Goal: Navigation & Orientation: Understand site structure

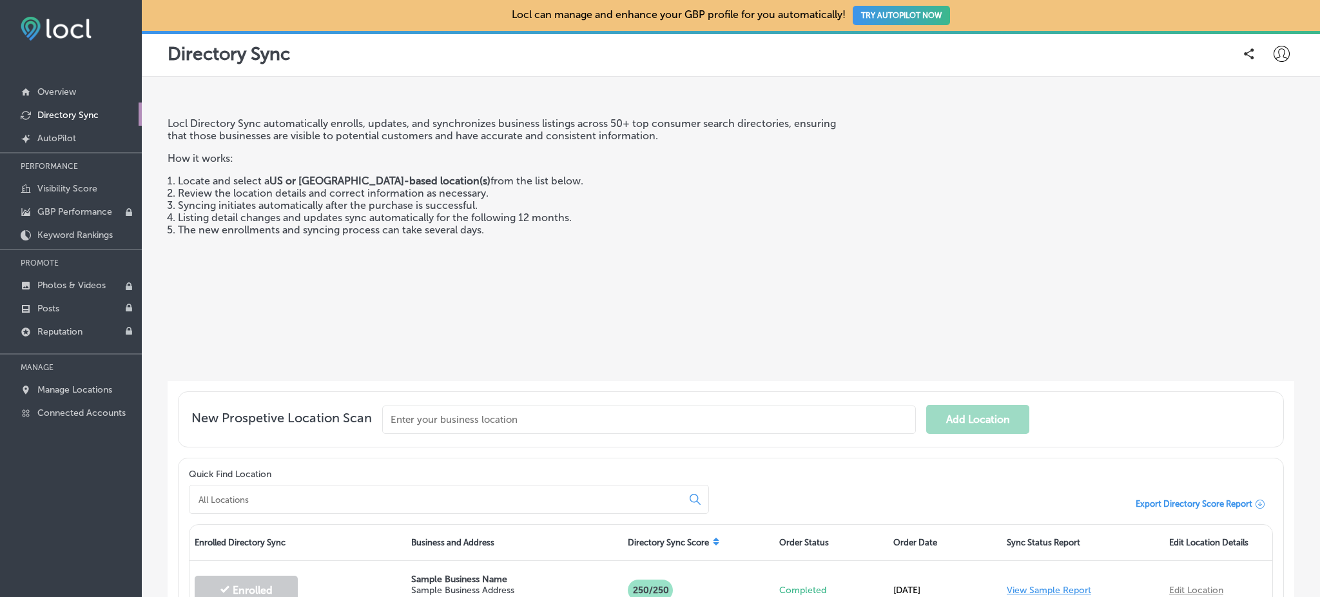
scroll to position [252, 0]
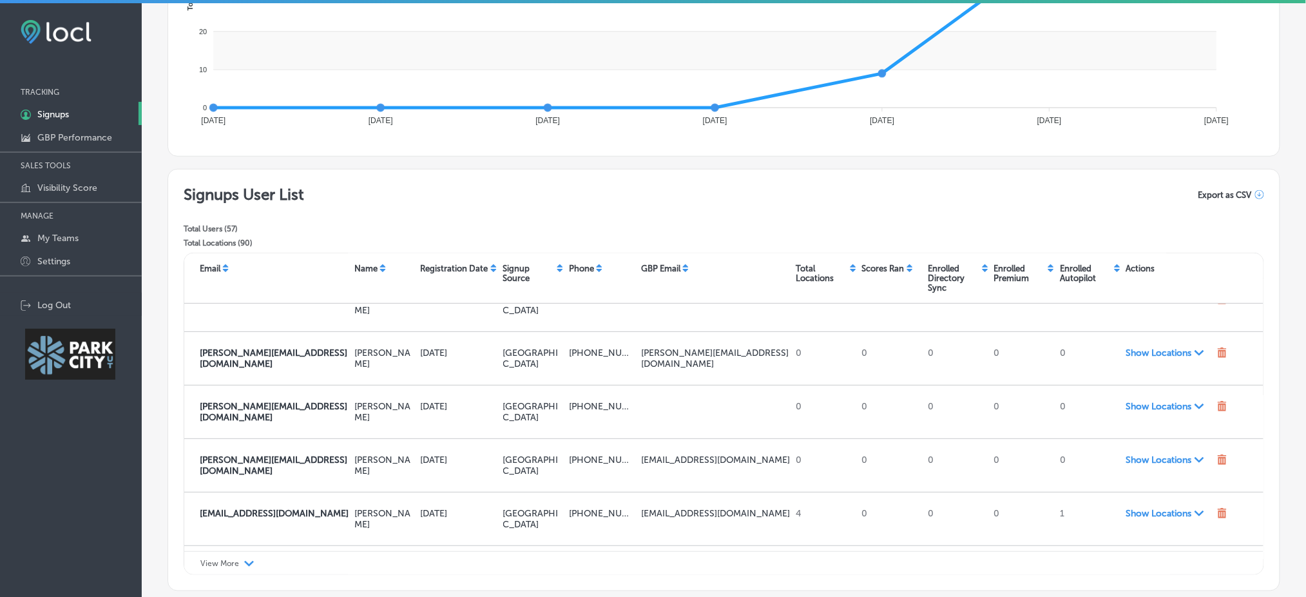
scroll to position [186, 0]
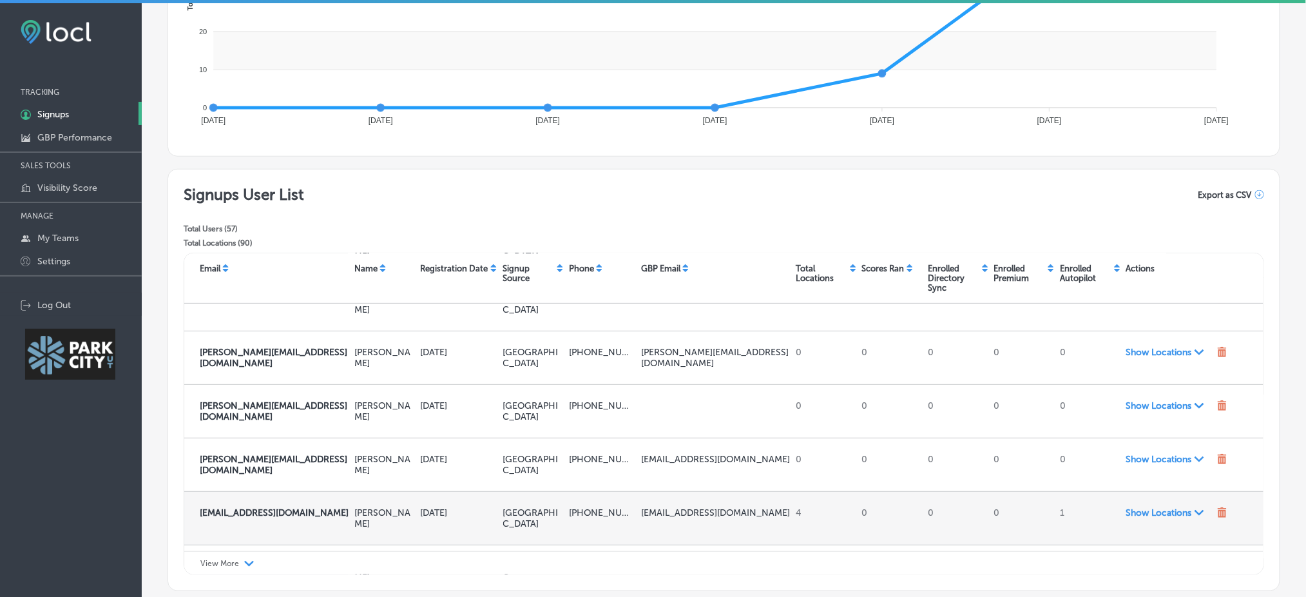
click at [1145, 507] on span "Show Locations Path Created with Sketch." at bounding box center [1169, 512] width 86 height 11
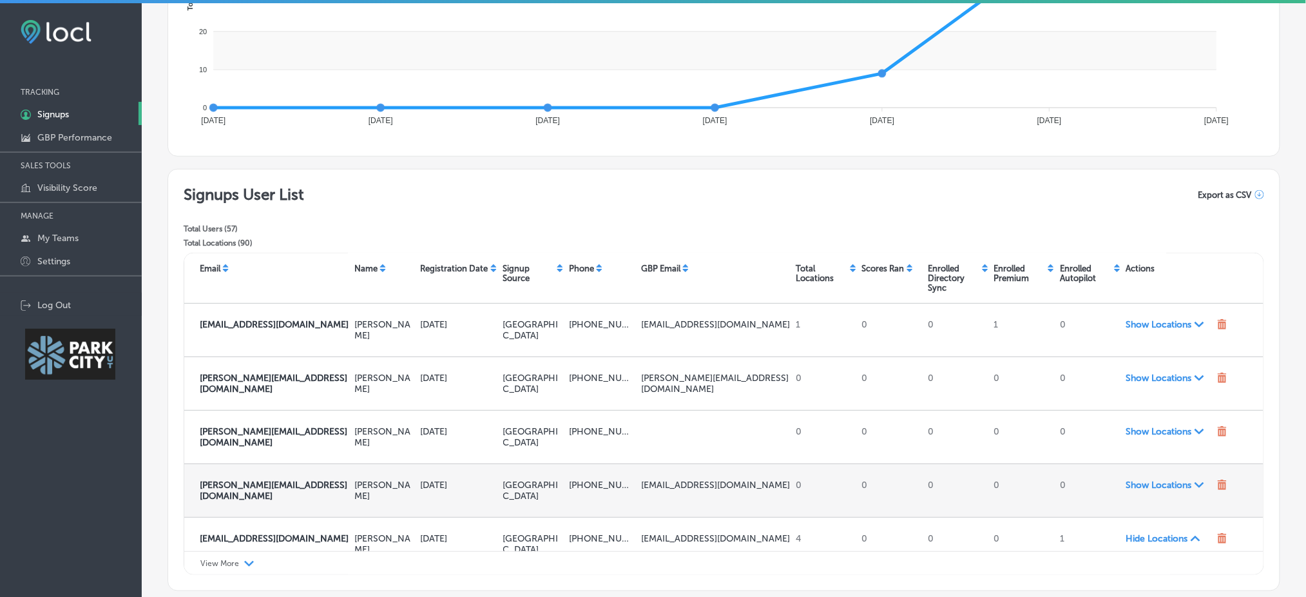
scroll to position [161, 0]
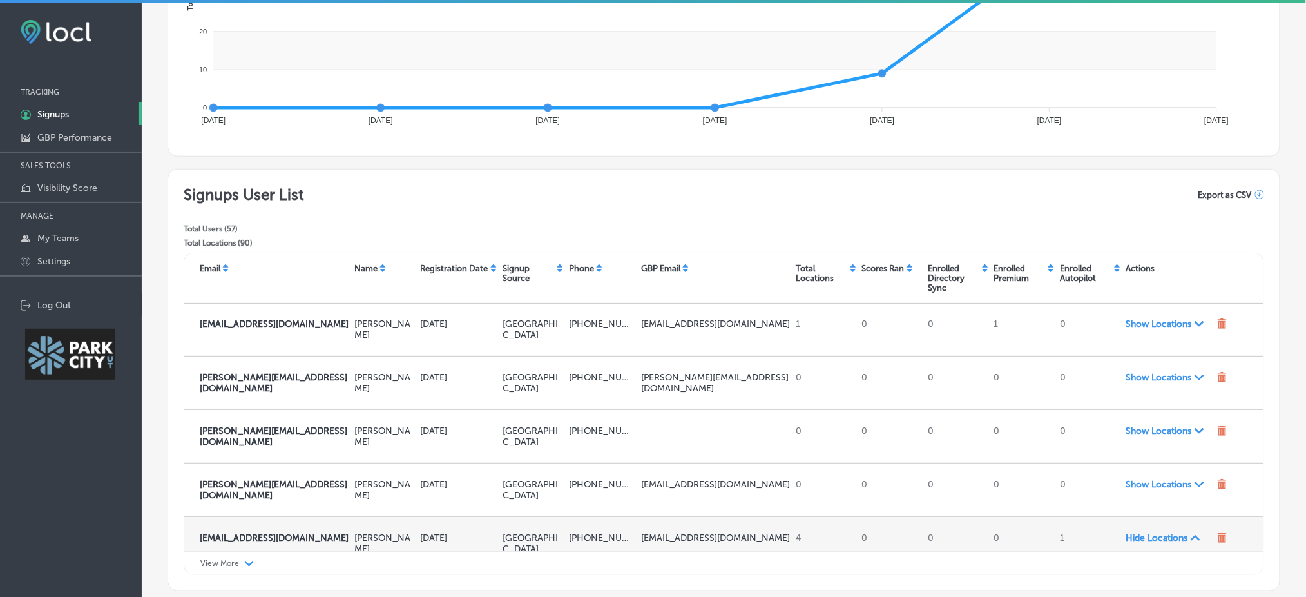
click at [1137, 532] on span "Hide Locations Path Created with Sketch." at bounding box center [1169, 537] width 86 height 11
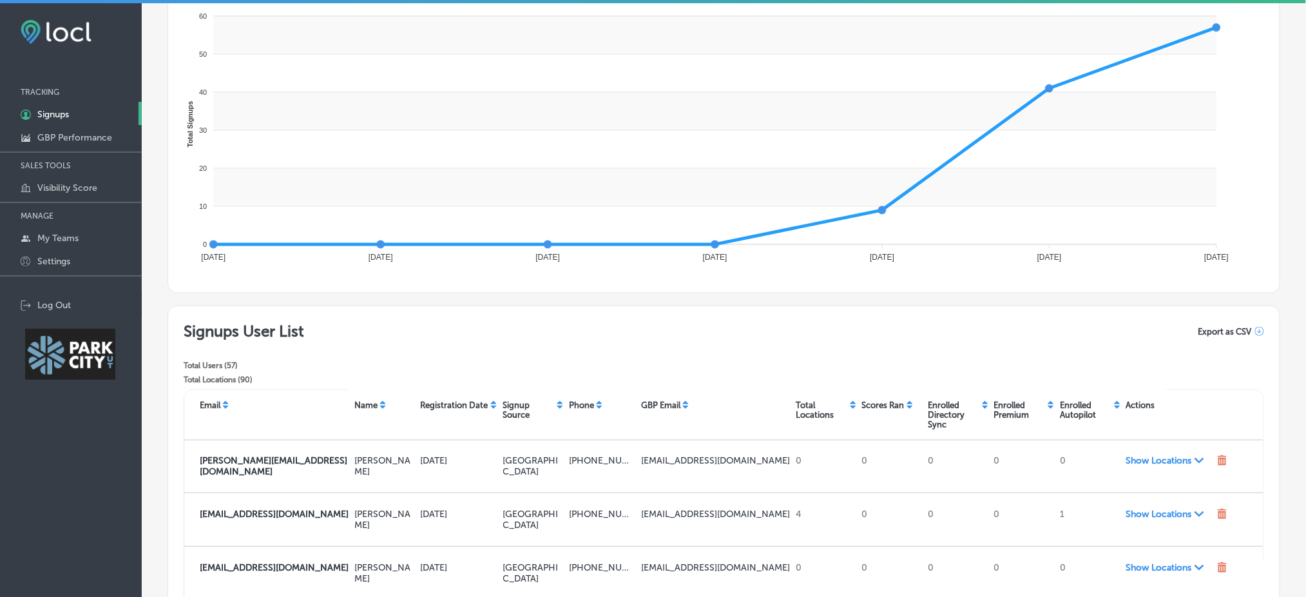
scroll to position [137, 0]
